Goal: Transaction & Acquisition: Book appointment/travel/reservation

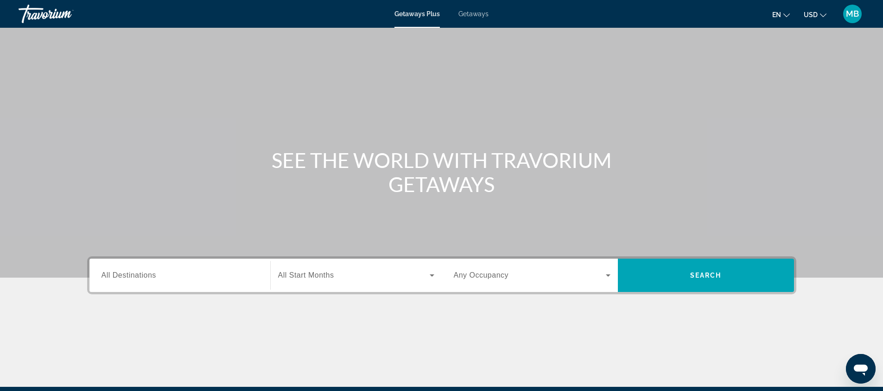
click at [478, 15] on span "Getaways" at bounding box center [473, 13] width 30 height 7
click at [416, 13] on span "Getaways Plus" at bounding box center [416, 13] width 45 height 7
click at [152, 276] on span "All Destinations" at bounding box center [128, 275] width 55 height 8
click at [152, 276] on input "Destination All Destinations" at bounding box center [179, 276] width 157 height 11
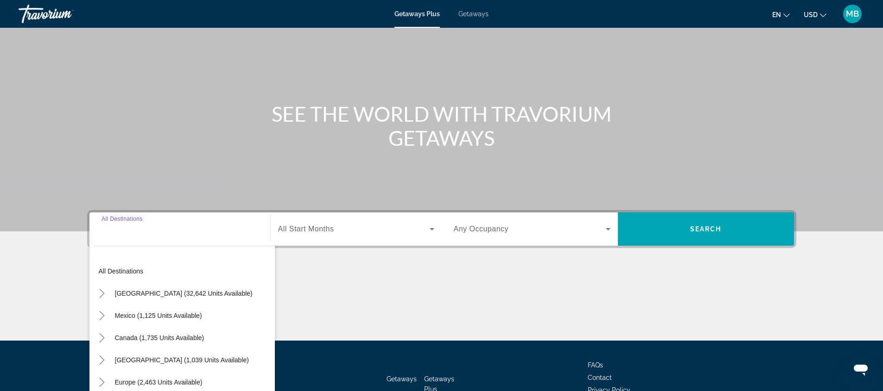
scroll to position [109, 0]
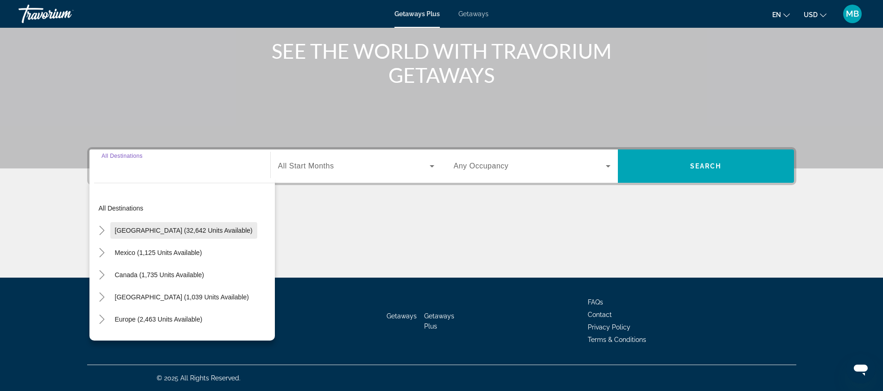
click at [215, 229] on span "[GEOGRAPHIC_DATA] (32,642 units available)" at bounding box center [184, 230] width 138 height 7
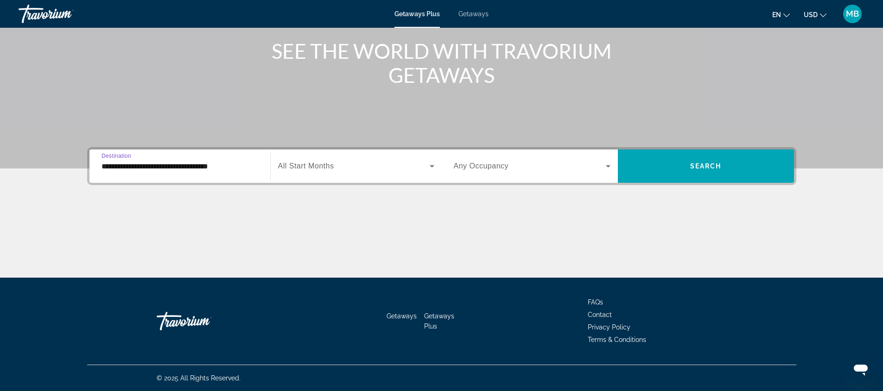
click at [608, 161] on icon "Search widget" at bounding box center [607, 166] width 11 height 11
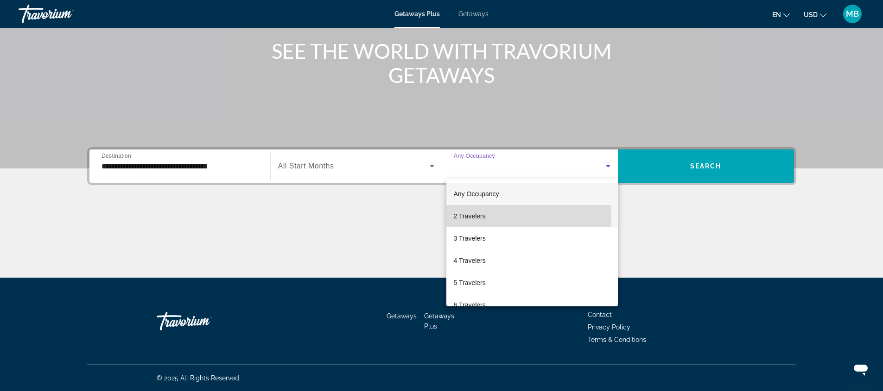
click at [471, 221] on span "2 Travelers" at bounding box center [470, 216] width 32 height 11
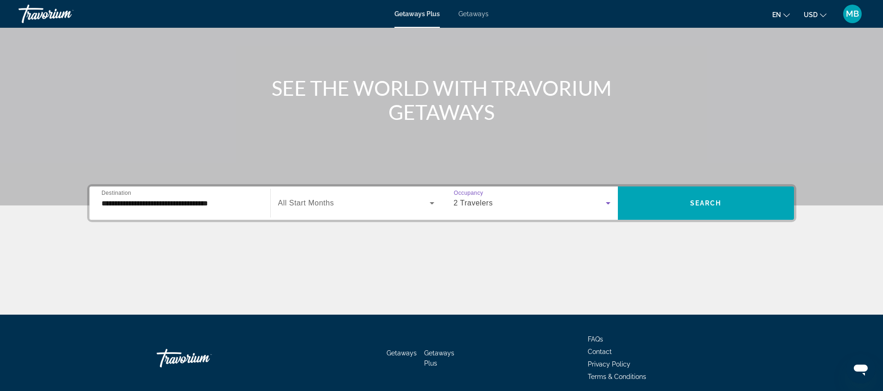
scroll to position [0, 0]
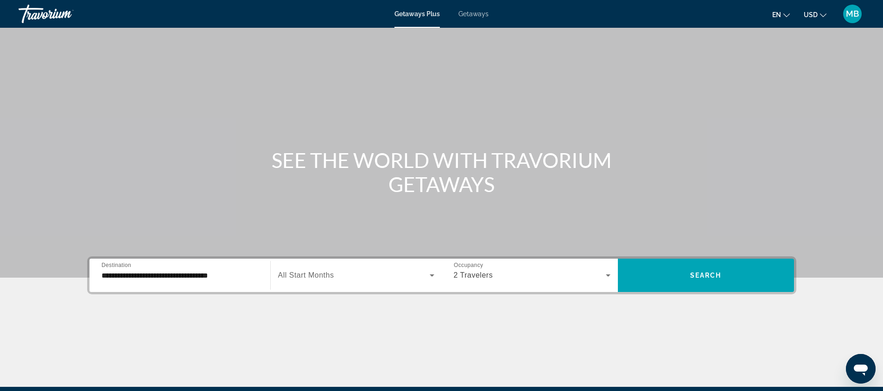
click at [423, 15] on span "Getaways Plus" at bounding box center [416, 13] width 45 height 7
click at [232, 276] on input "**********" at bounding box center [179, 276] width 157 height 11
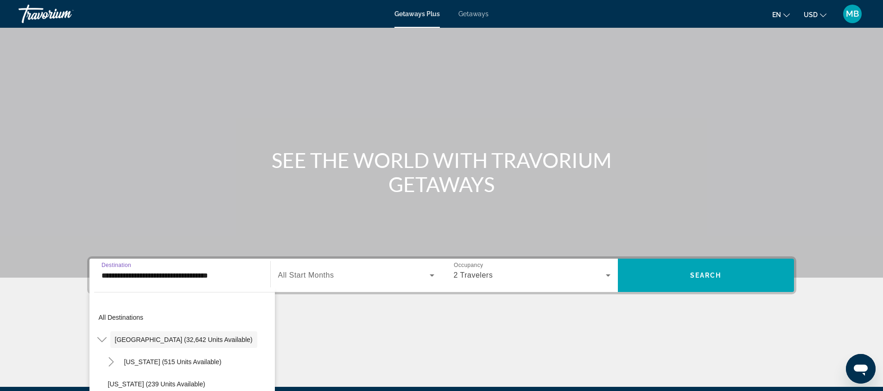
scroll to position [109, 0]
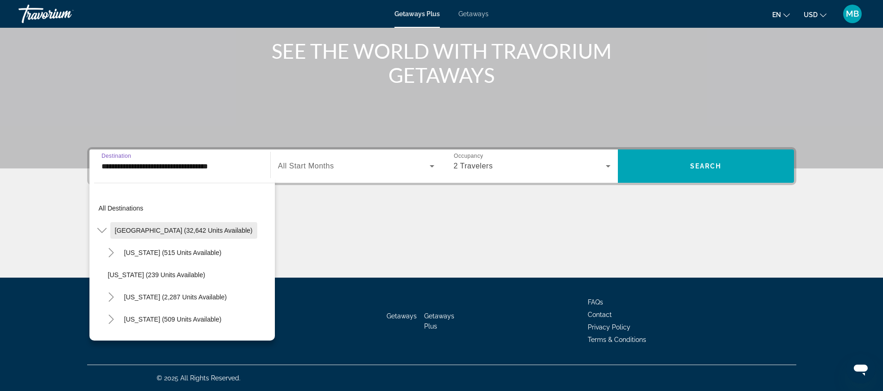
click at [218, 231] on span "[GEOGRAPHIC_DATA] (32,642 units available)" at bounding box center [184, 230] width 138 height 7
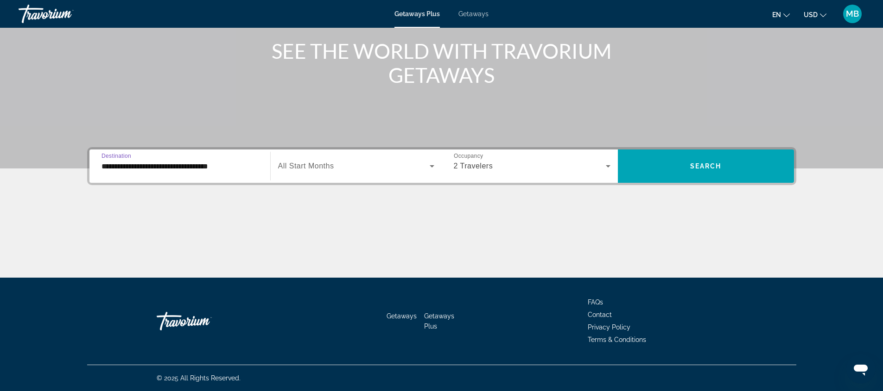
click at [429, 167] on icon "Search widget" at bounding box center [431, 166] width 11 height 11
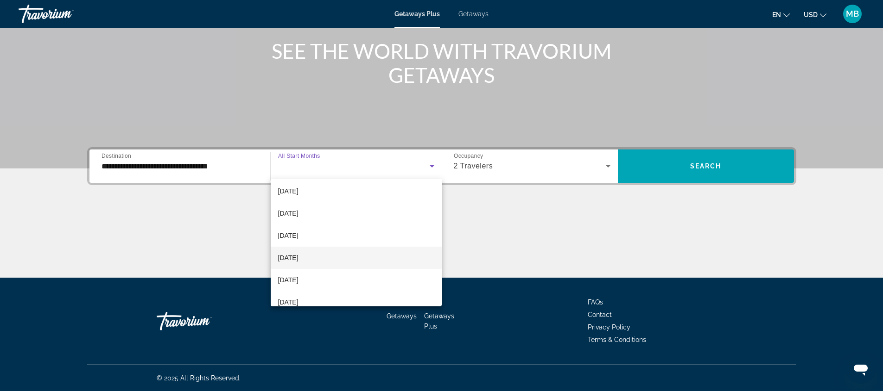
scroll to position [93, 0]
click at [315, 255] on mat-option "[DATE]" at bounding box center [356, 257] width 171 height 22
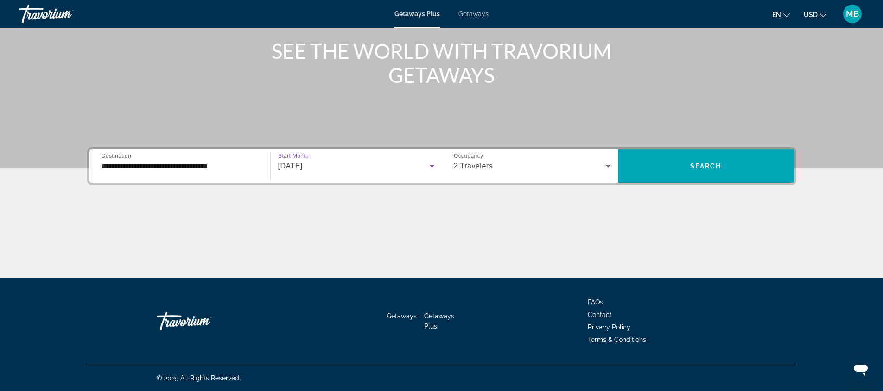
click at [218, 159] on div "**********" at bounding box center [179, 166] width 157 height 26
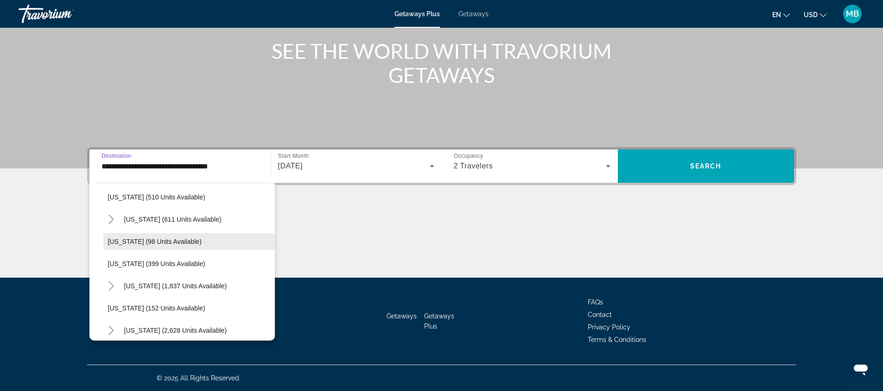
scroll to position [371, 0]
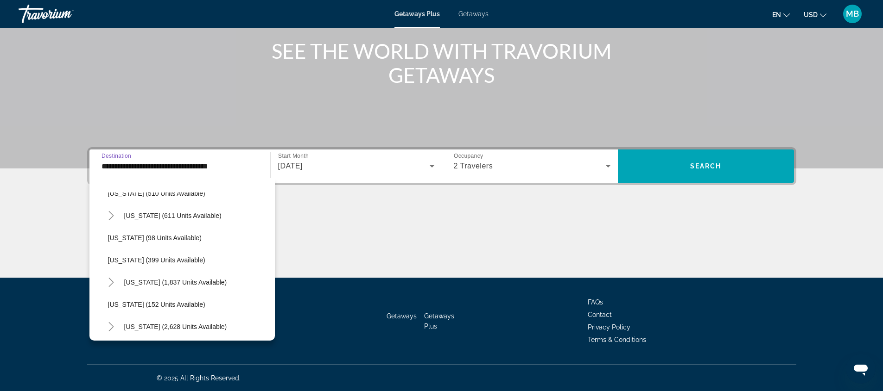
click at [241, 166] on input "**********" at bounding box center [179, 166] width 157 height 11
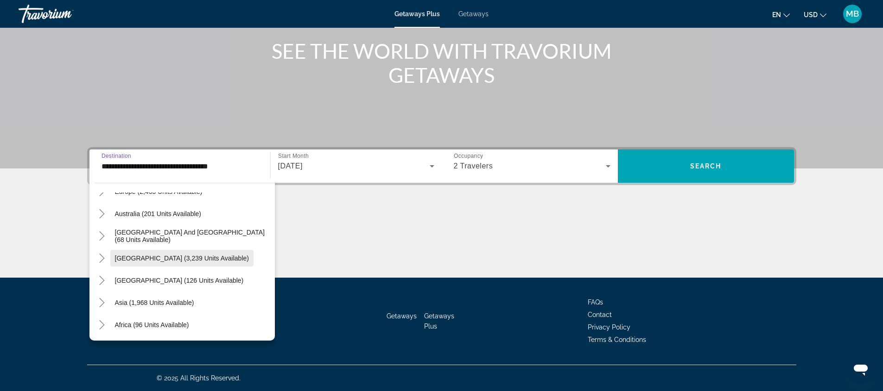
scroll to position [995, 0]
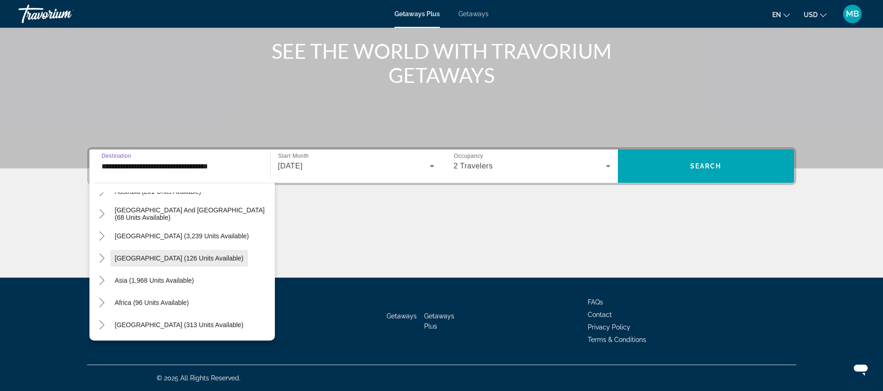
click at [186, 259] on span "[GEOGRAPHIC_DATA] (126 units available)" at bounding box center [179, 258] width 129 height 7
type input "**********"
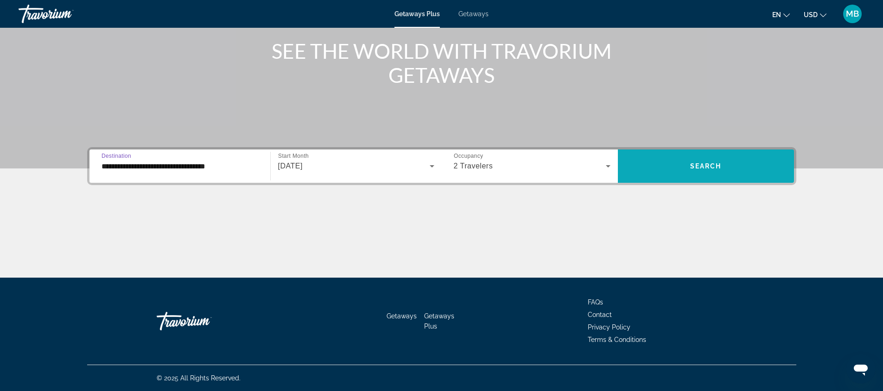
click at [698, 165] on span "Search" at bounding box center [706, 166] width 32 height 7
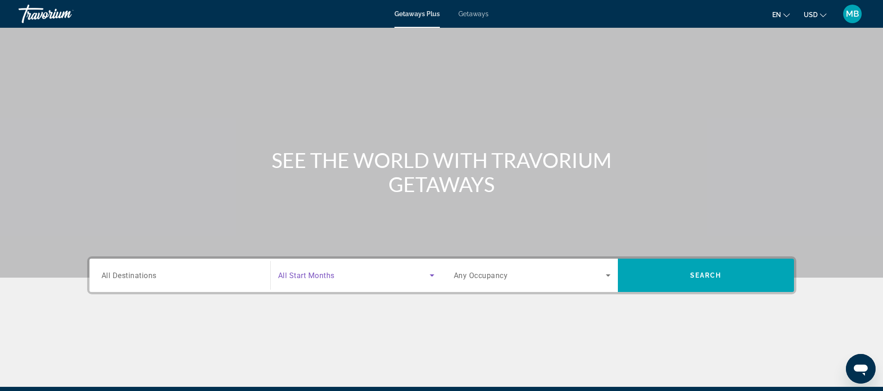
click at [430, 275] on icon "Search widget" at bounding box center [431, 276] width 5 height 2
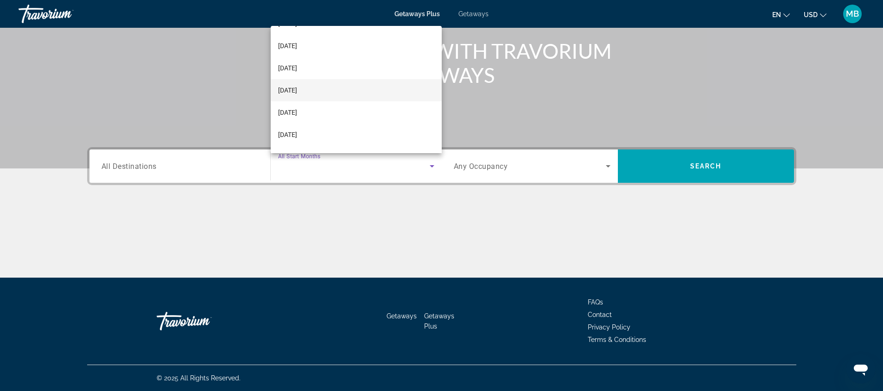
scroll to position [93, 0]
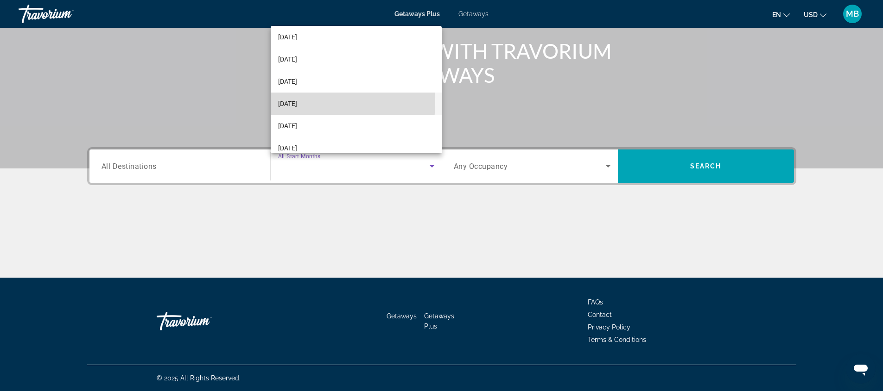
click at [313, 103] on mat-option "[DATE]" at bounding box center [356, 104] width 171 height 22
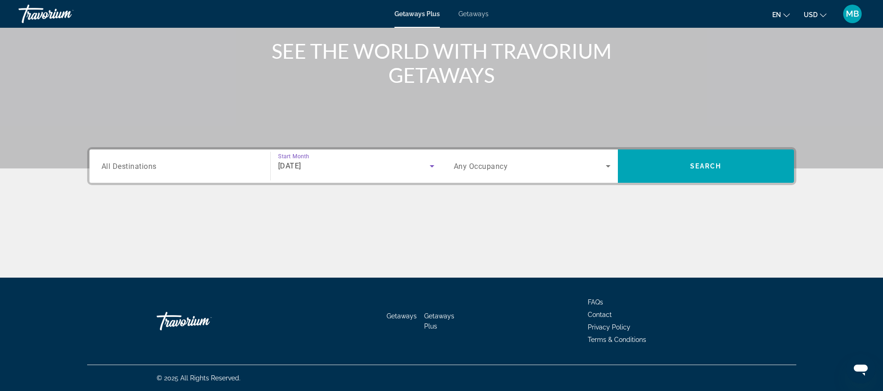
click at [151, 165] on span "All Destinations" at bounding box center [128, 166] width 55 height 9
click at [151, 165] on input "Destination All Destinations" at bounding box center [179, 166] width 157 height 11
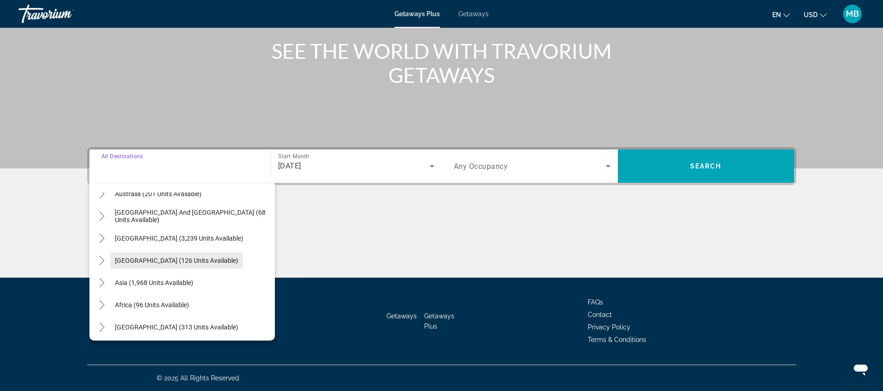
scroll to position [150, 0]
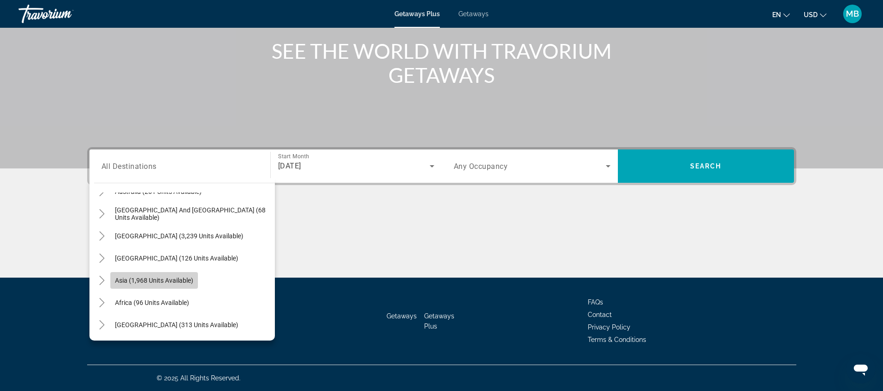
click at [166, 280] on span "Asia (1,968 units available)" at bounding box center [154, 280] width 78 height 7
type input "**********"
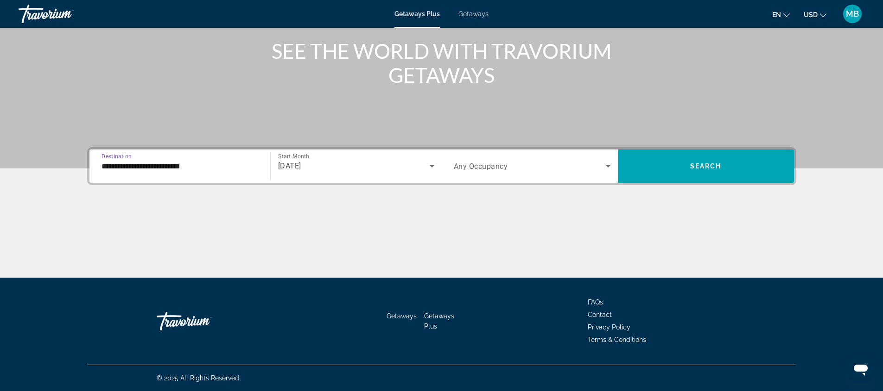
click at [605, 165] on icon "Search widget" at bounding box center [607, 166] width 11 height 11
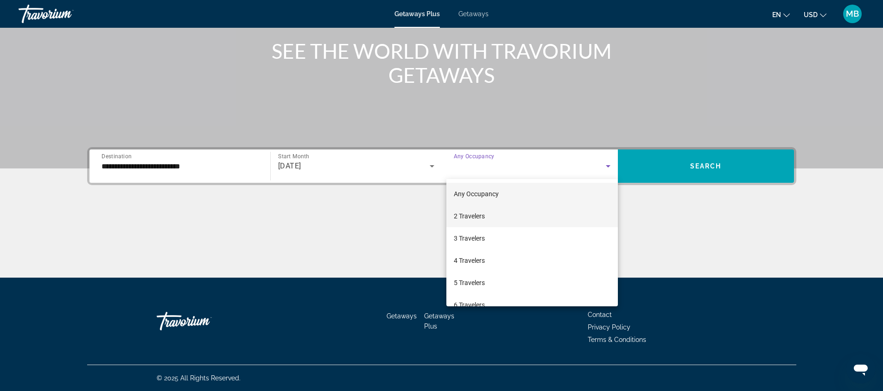
click at [479, 216] on span "2 Travelers" at bounding box center [469, 216] width 31 height 11
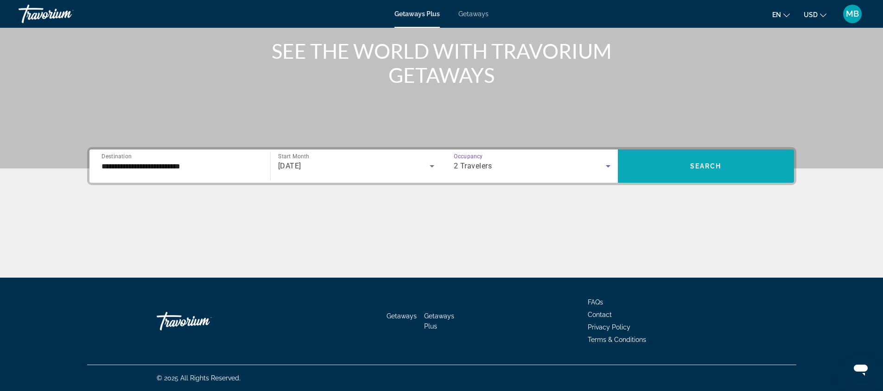
click at [656, 170] on span "Search widget" at bounding box center [706, 166] width 176 height 22
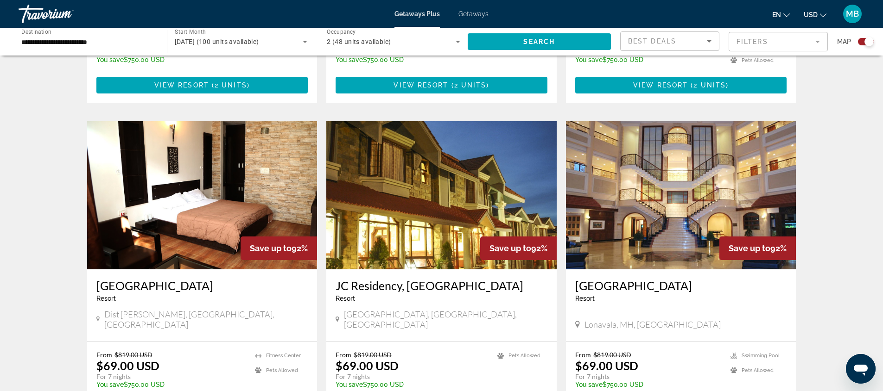
scroll to position [1408, 0]
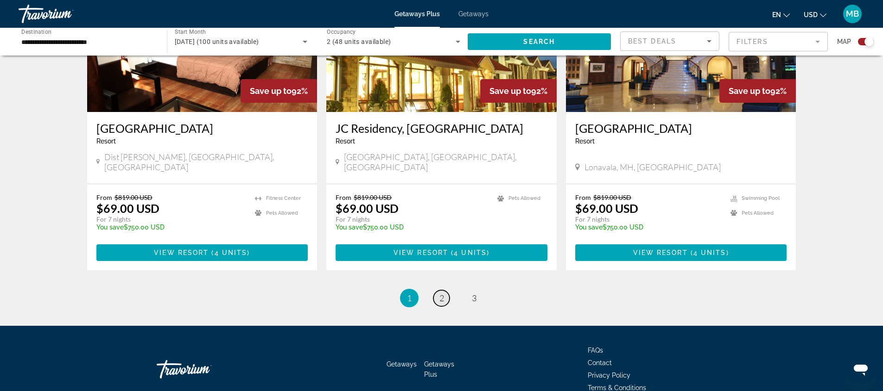
click at [442, 293] on span "2" at bounding box center [441, 298] width 5 height 10
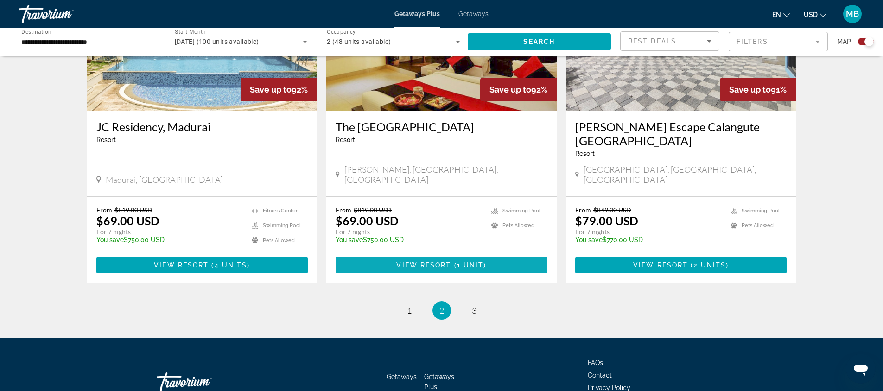
scroll to position [1395, 0]
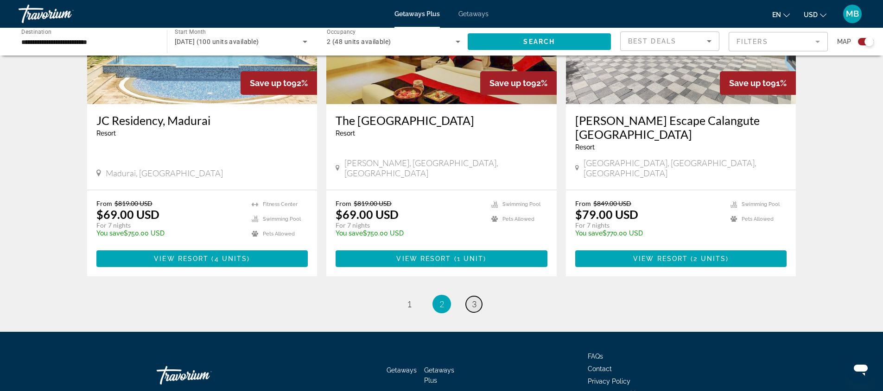
click at [473, 299] on span "3" at bounding box center [474, 304] width 5 height 10
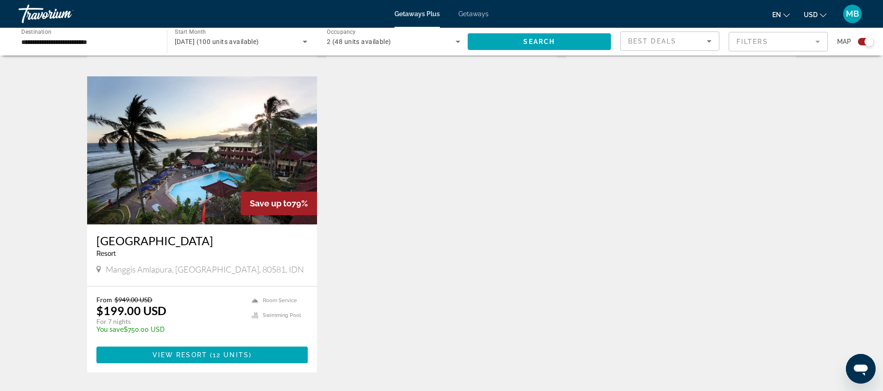
scroll to position [1066, 0]
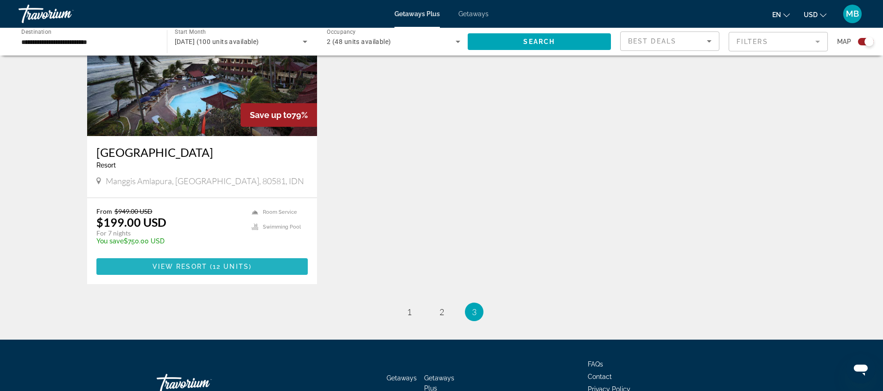
click at [184, 263] on span "View Resort" at bounding box center [179, 266] width 55 height 7
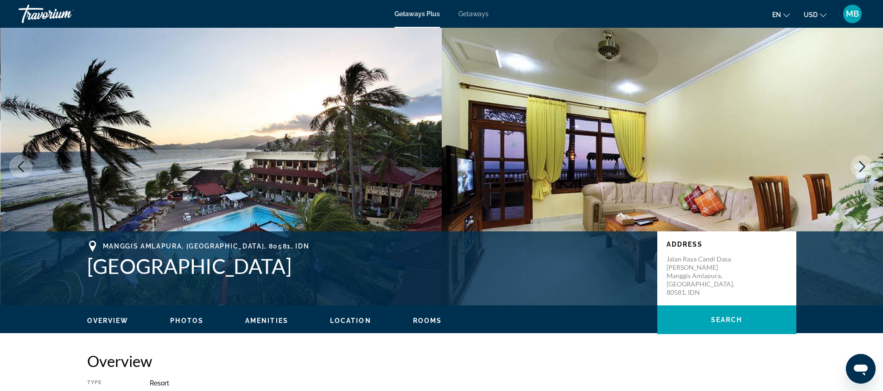
click at [862, 163] on icon "Next image" at bounding box center [861, 166] width 11 height 11
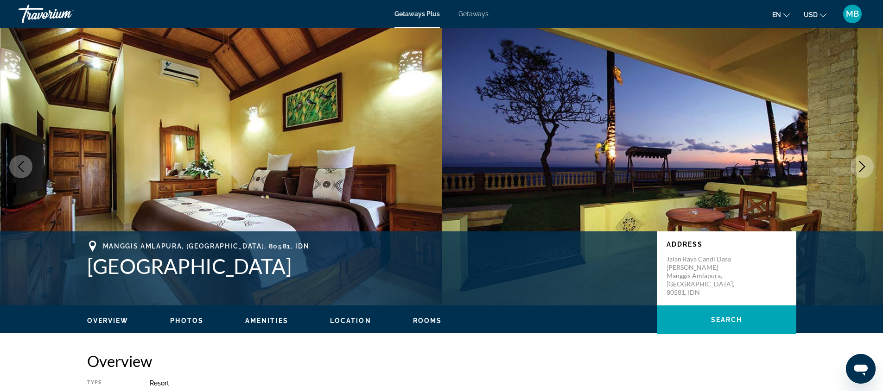
click at [862, 163] on icon "Next image" at bounding box center [861, 166] width 11 height 11
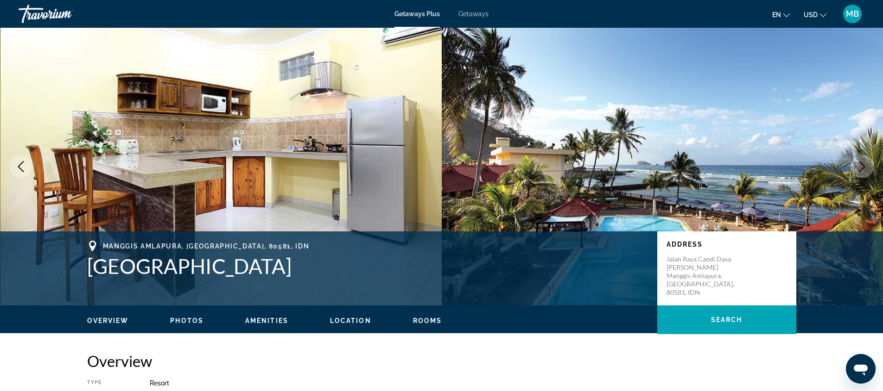
click at [862, 163] on icon "Next image" at bounding box center [861, 166] width 11 height 11
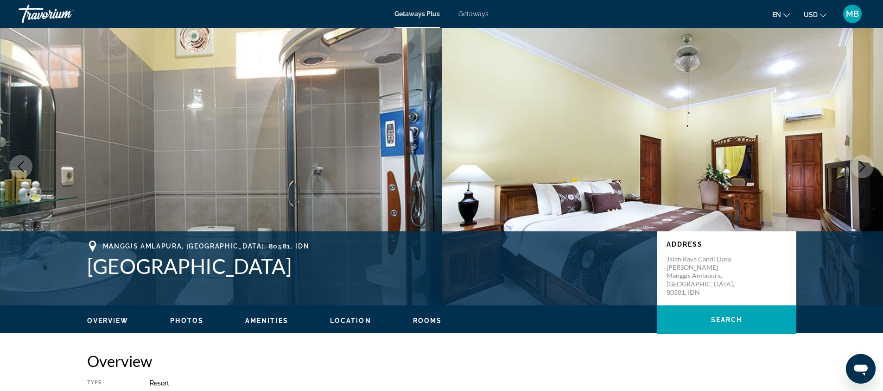
click at [862, 163] on icon "Next image" at bounding box center [861, 166] width 11 height 11
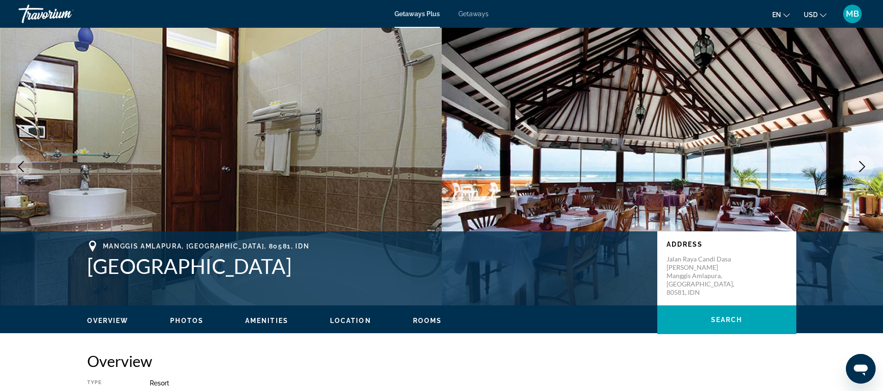
click at [862, 164] on icon "Next image" at bounding box center [861, 166] width 11 height 11
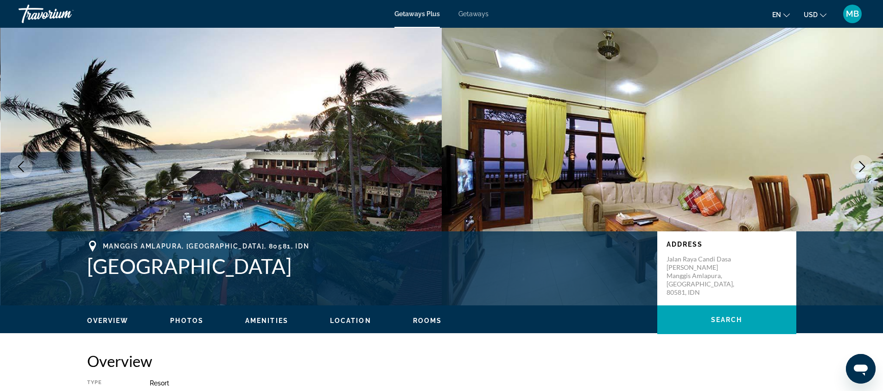
click at [862, 164] on icon "Next image" at bounding box center [861, 166] width 11 height 11
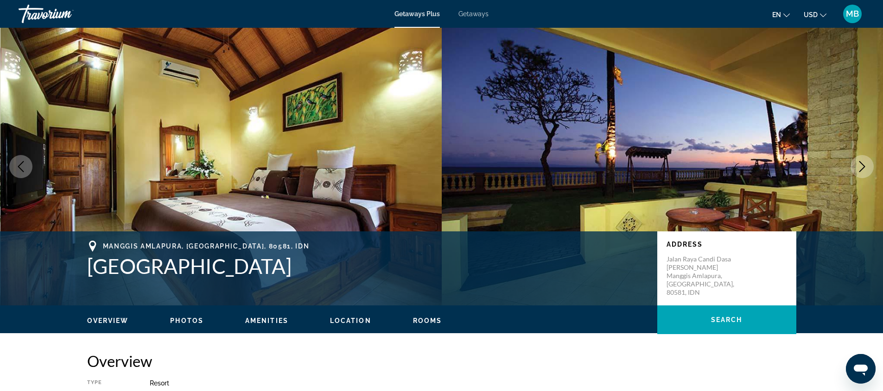
click at [862, 164] on icon "Next image" at bounding box center [861, 166] width 11 height 11
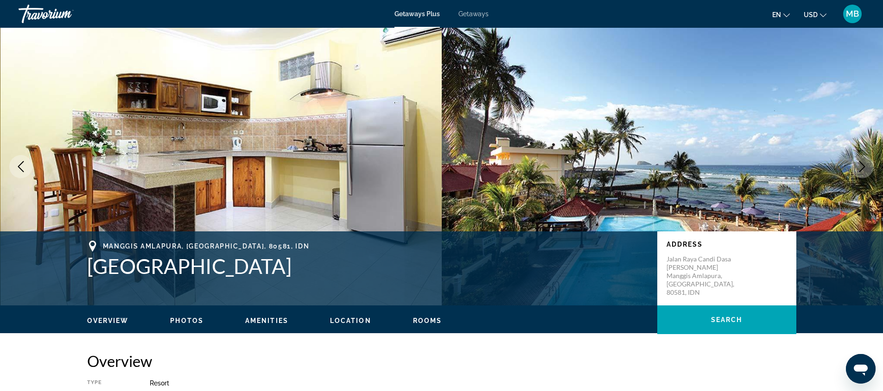
click at [862, 164] on icon "Next image" at bounding box center [861, 166] width 11 height 11
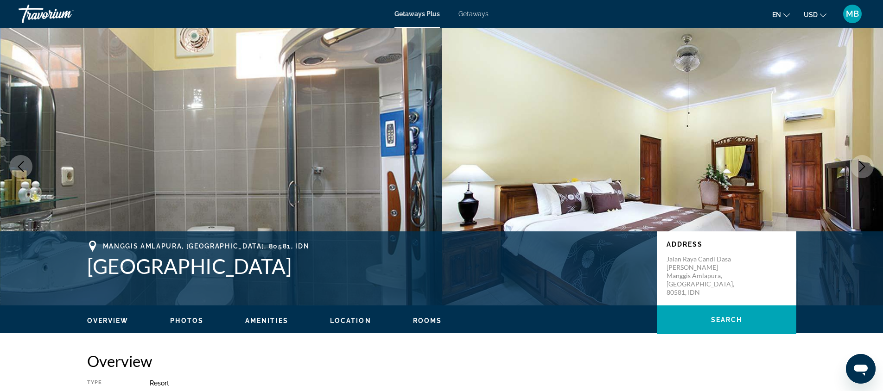
click at [862, 164] on icon "Next image" at bounding box center [861, 166] width 11 height 11
